Goal: Task Accomplishment & Management: Manage account settings

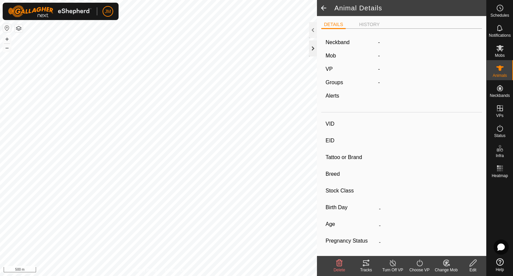
click at [311, 49] on div at bounding box center [313, 48] width 8 height 16
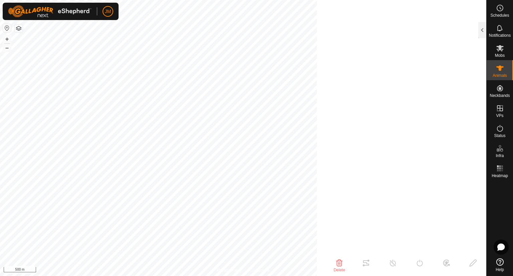
type input "18813"
type input "-"
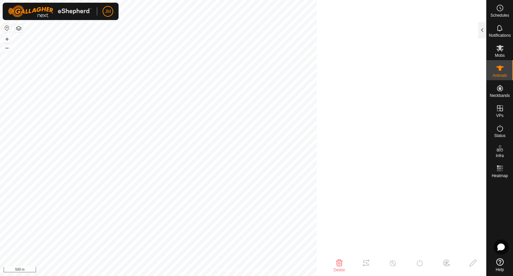
type input "-"
click at [296, 11] on icon at bounding box center [293, 11] width 5 height 5
type input "21638"
type input "-"
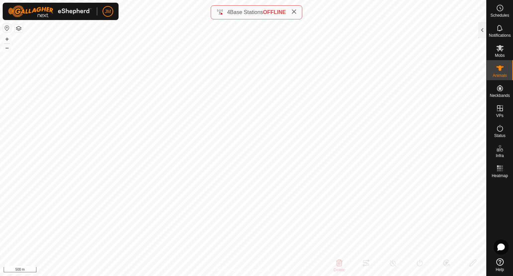
type input "-"
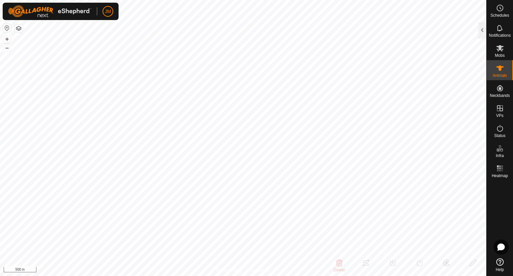
type input "21638"
